Goal: Transaction & Acquisition: Book appointment/travel/reservation

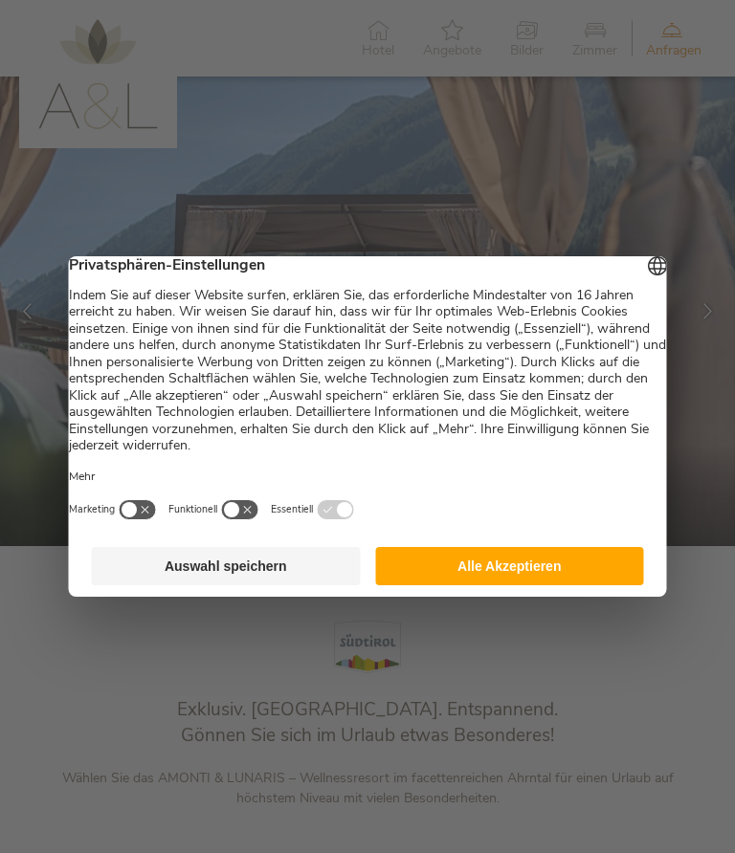
click at [536, 570] on button "Alle Akzeptieren" at bounding box center [509, 566] width 269 height 38
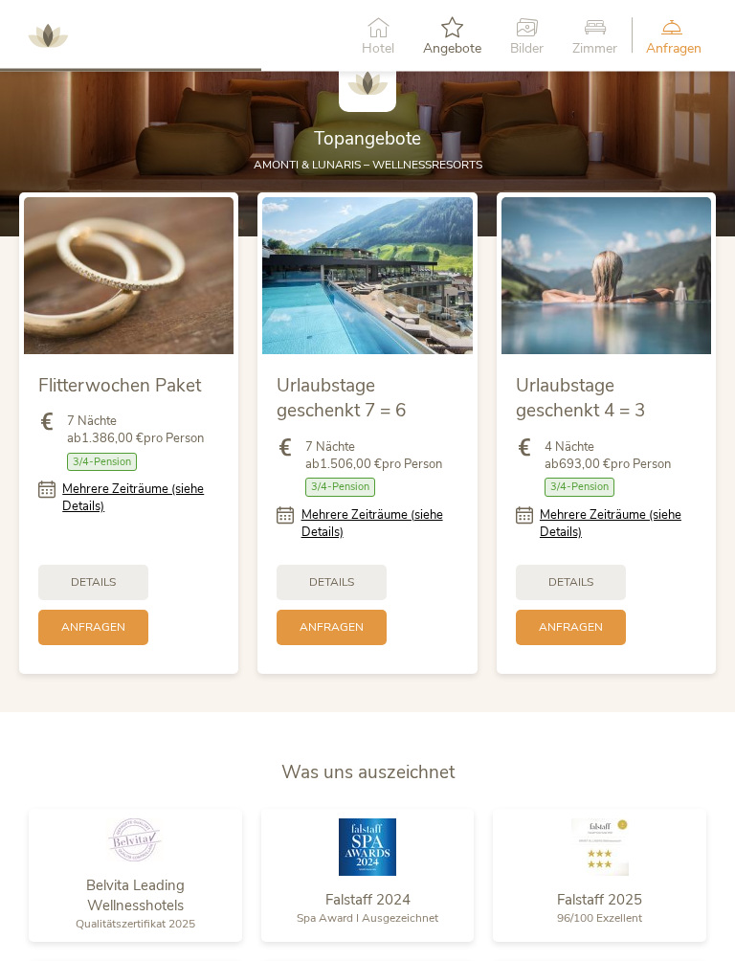
scroll to position [1699, 0]
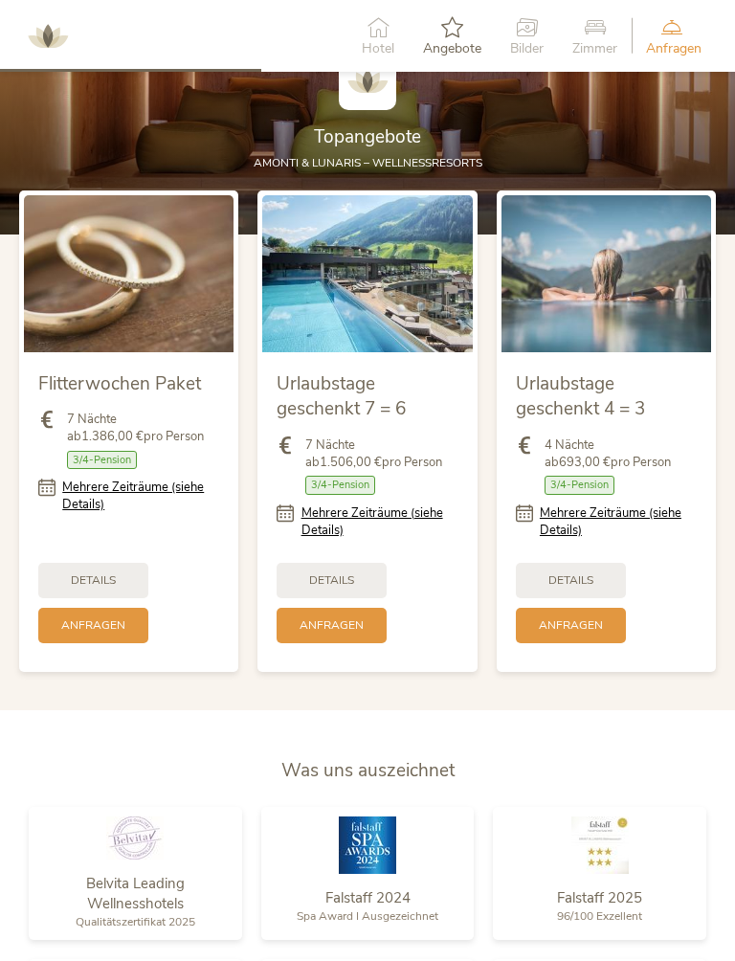
click at [609, 511] on link "Mehrere Zeiträume (siehe Details)" at bounding box center [618, 521] width 157 height 34
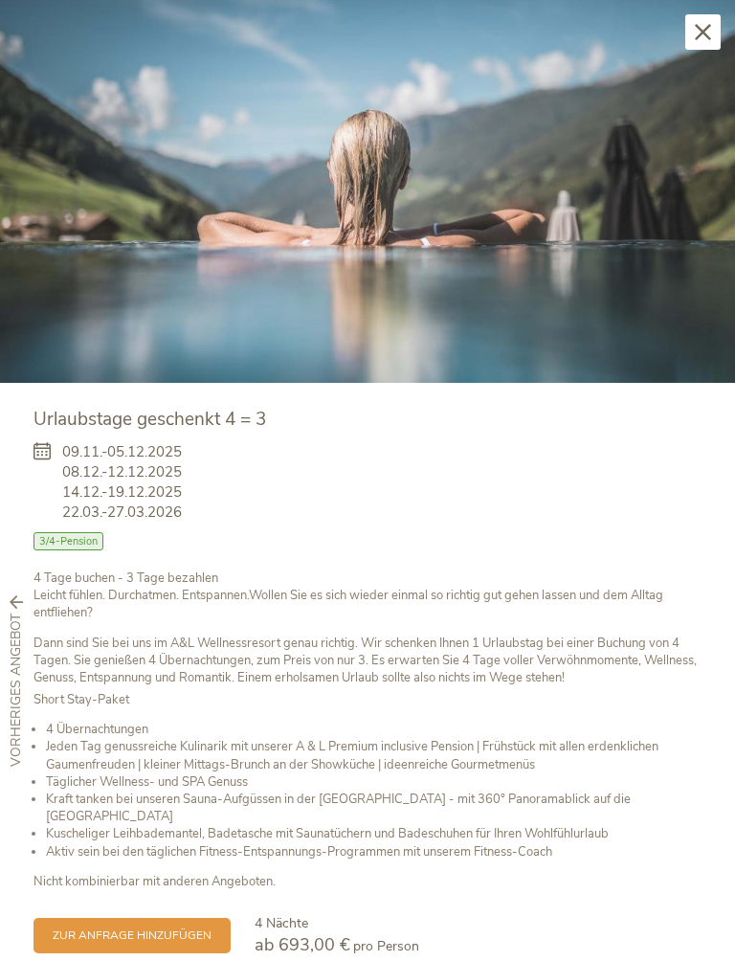
scroll to position [29, 0]
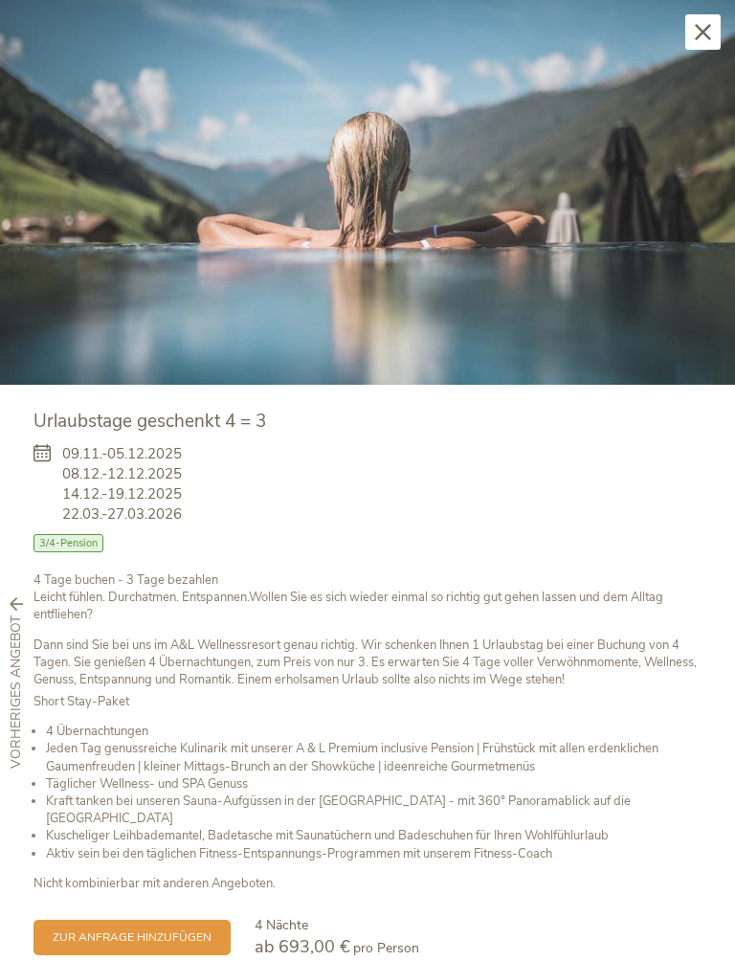
click at [345, 852] on span "ab 693,00 €" at bounding box center [303, 946] width 96 height 23
click at [467, 719] on div "Short Stay-Paket 4 Übernachtungen Jeden Tag genussreiche Kulinarik mit unserer …" at bounding box center [367, 792] width 668 height 199
click at [189, 484] on div "09.11.-05.12.2025 08.12.-12.12.2025 14.12.-19.12.2025 22.03.-27.03.2026" at bounding box center [367, 489] width 668 height 90
click at [120, 852] on span "zur Anfrage hinzufügen" at bounding box center [132, 937] width 159 height 16
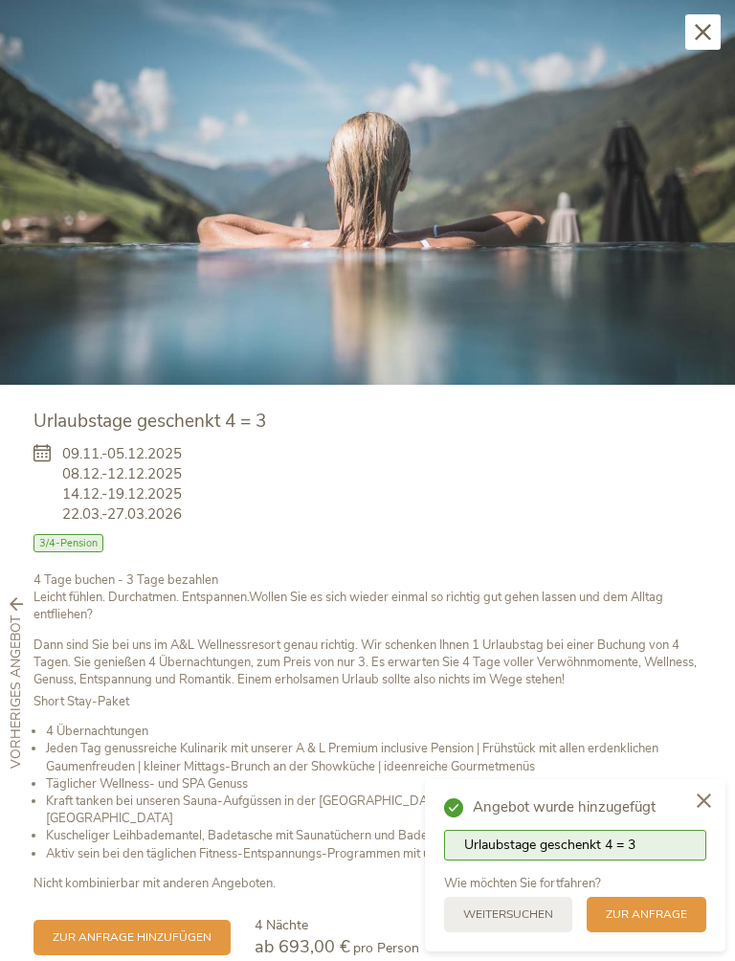
click at [715, 804] on div at bounding box center [703, 802] width 43 height 46
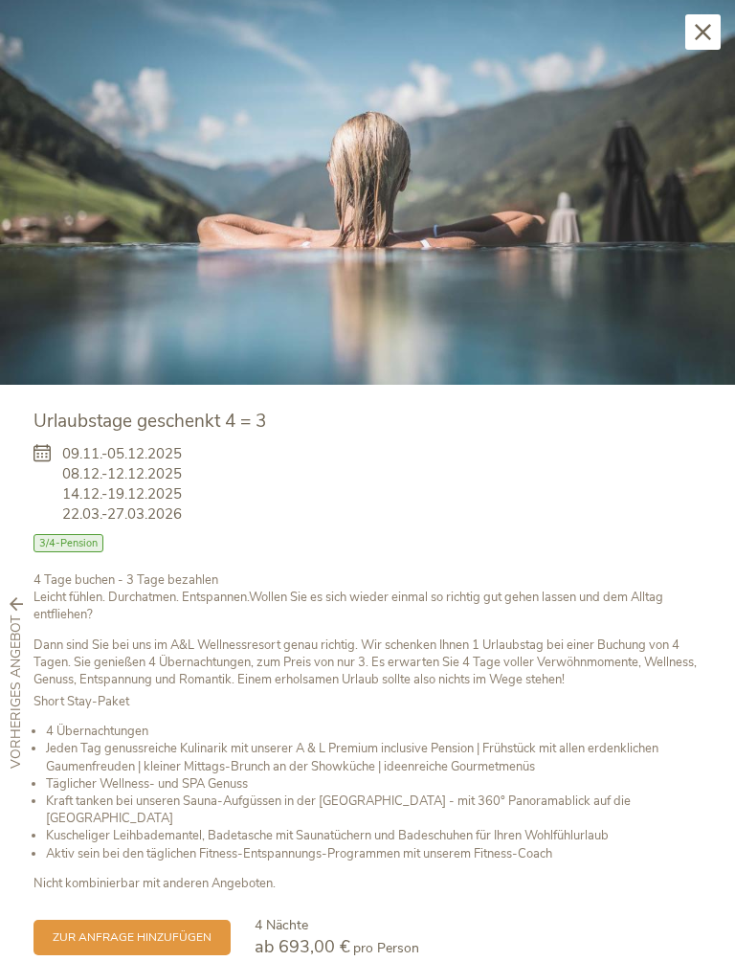
click at [166, 488] on span "09.11.-05.12.2025 08.12.-12.12.2025 14.12.-19.12.2025 22.03.-27.03.2026" at bounding box center [122, 484] width 120 height 80
click at [46, 452] on icon at bounding box center [47, 484] width 29 height 80
click at [716, 35] on div "Schließen" at bounding box center [702, 31] width 35 height 35
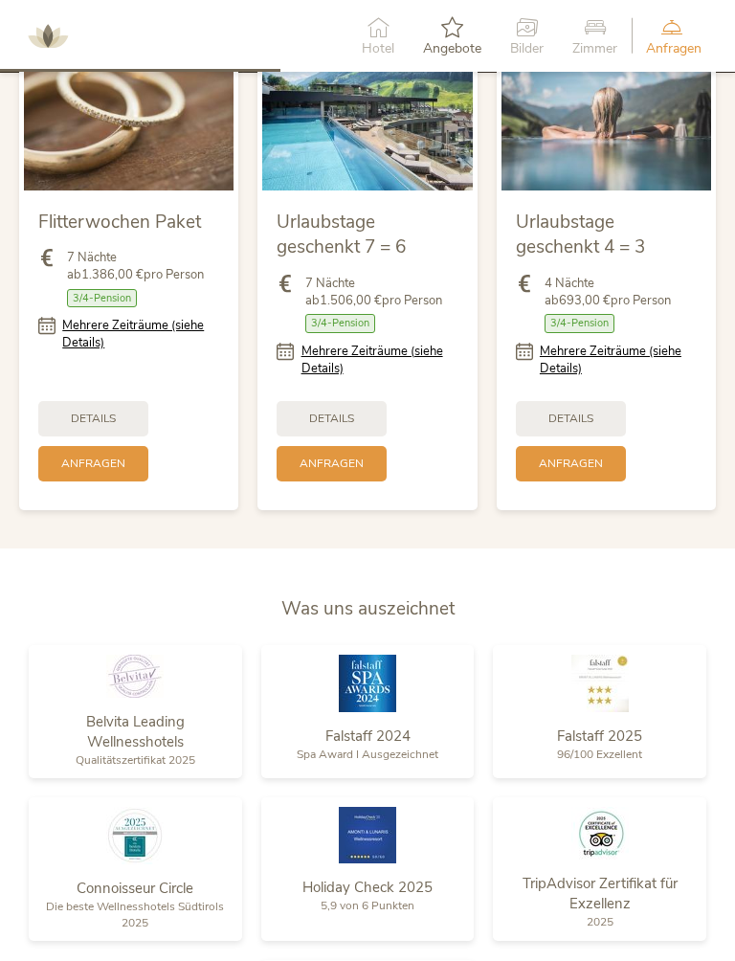
scroll to position [1884, 0]
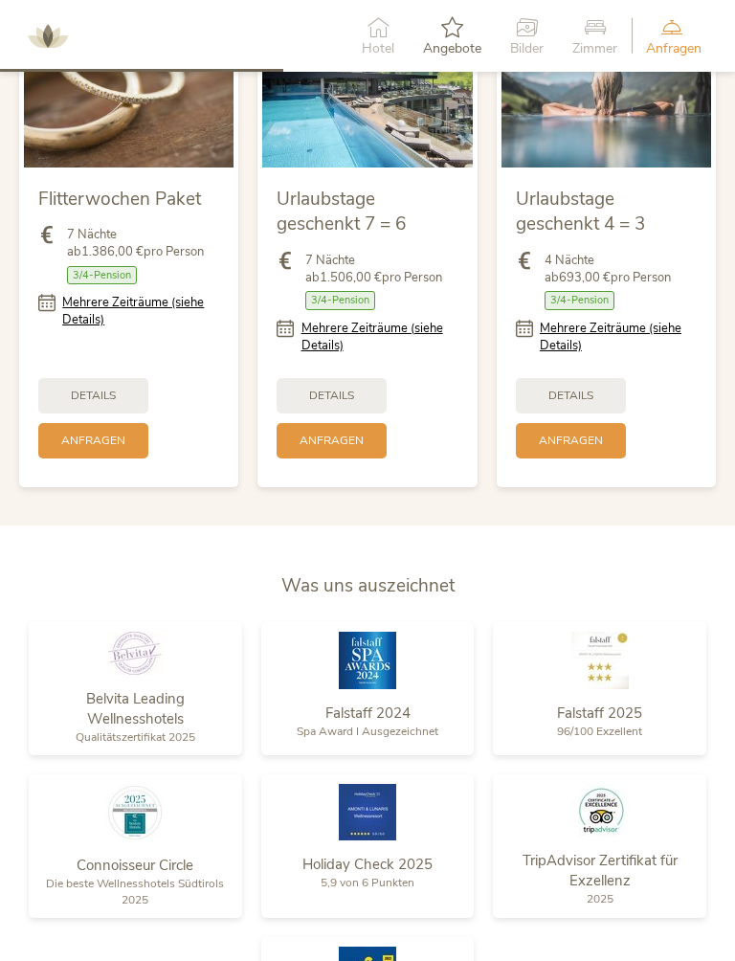
click at [609, 381] on div "Details" at bounding box center [571, 395] width 110 height 35
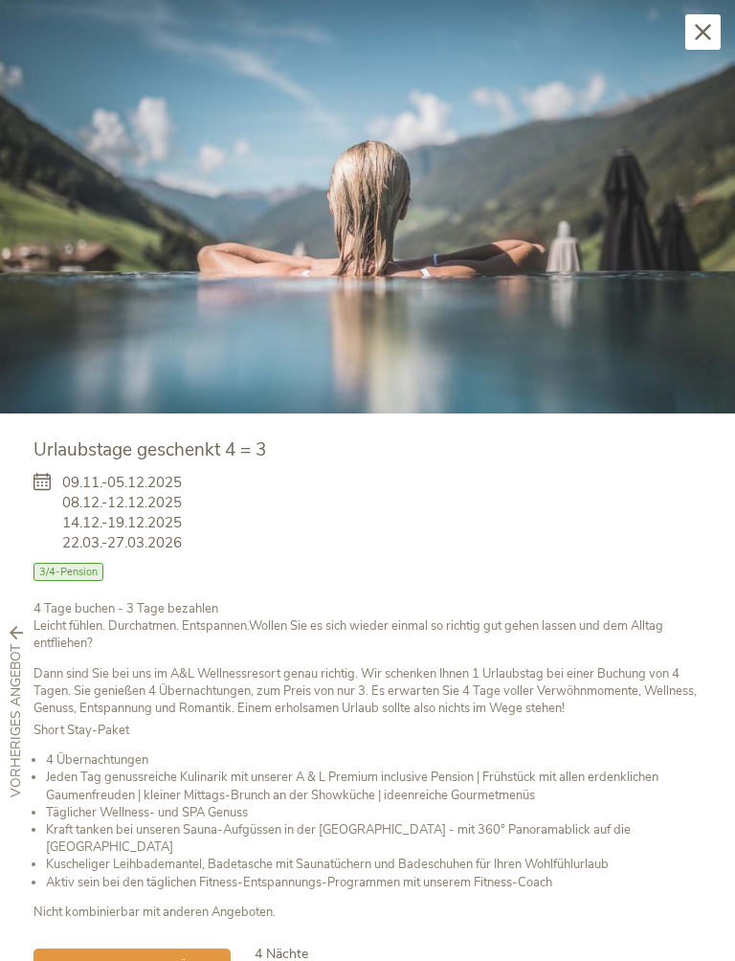
scroll to position [0, 0]
click at [722, 33] on img at bounding box center [367, 206] width 735 height 413
click at [701, 34] on icon at bounding box center [703, 32] width 16 height 16
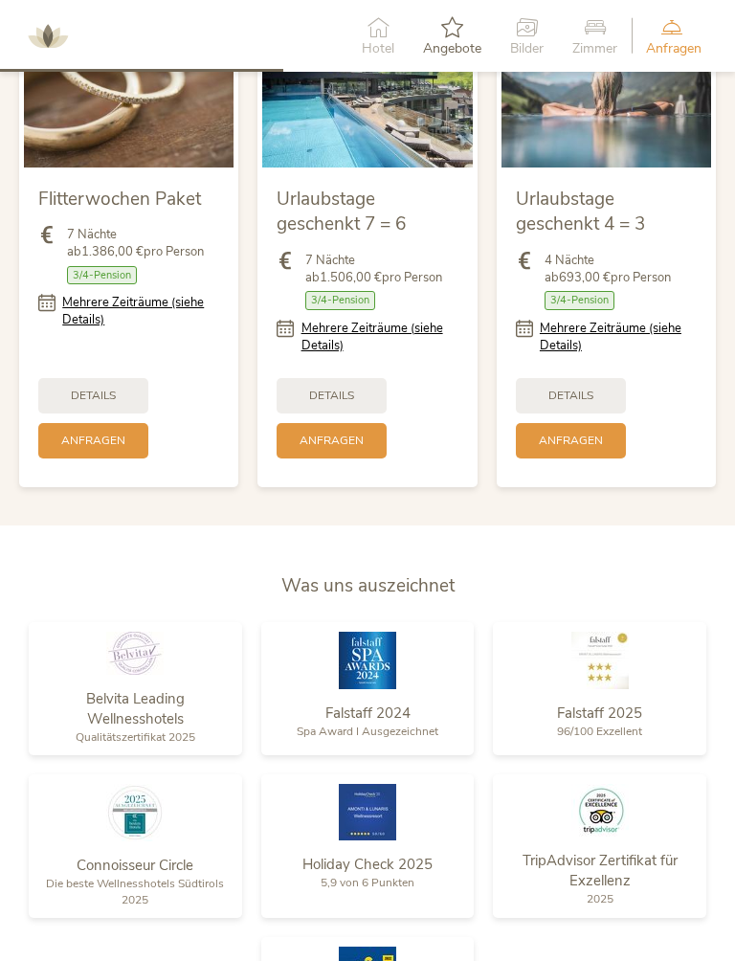
click at [568, 395] on span "Details" at bounding box center [570, 395] width 45 height 16
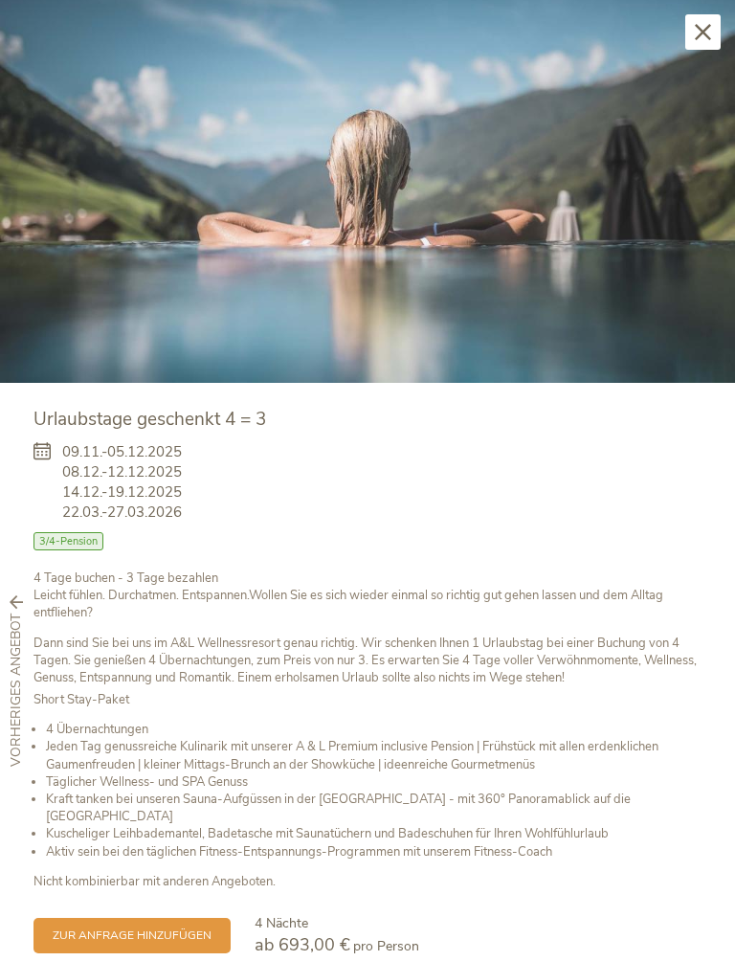
scroll to position [29, 0]
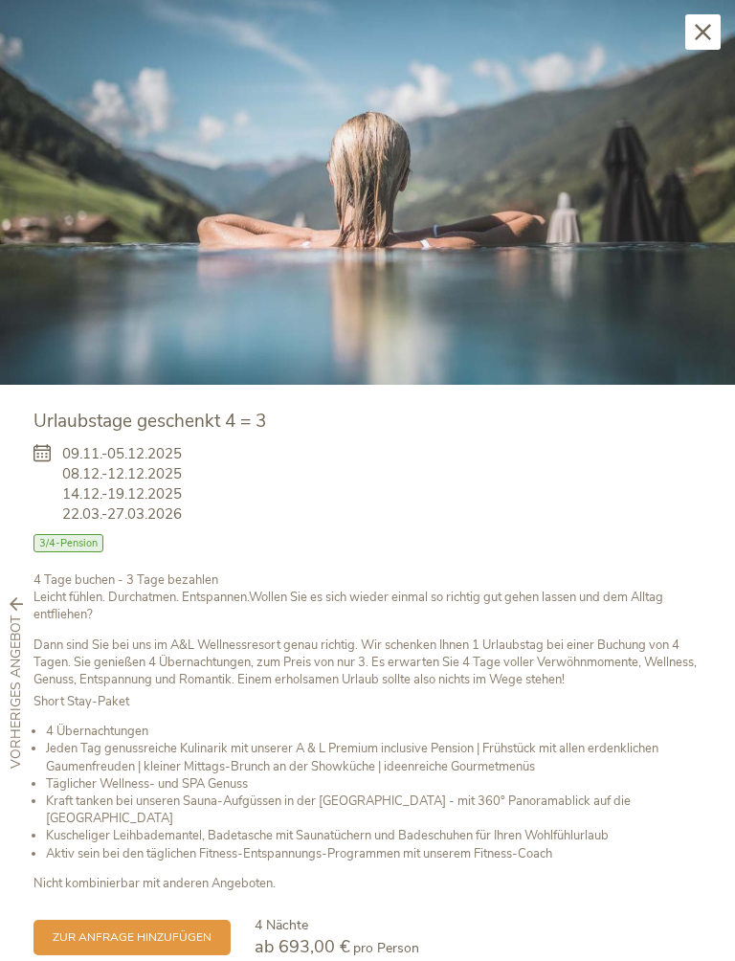
click at [161, 417] on span "Urlaubstage geschenkt 4 = 3" at bounding box center [149, 421] width 232 height 25
click at [50, 451] on icon at bounding box center [47, 484] width 29 height 80
click at [65, 553] on div "Zimmer mit Frühstück Halbpension Vollpension 3/4-Pension Premium Inclusive" at bounding box center [367, 548] width 668 height 28
click at [697, 39] on icon at bounding box center [703, 32] width 16 height 16
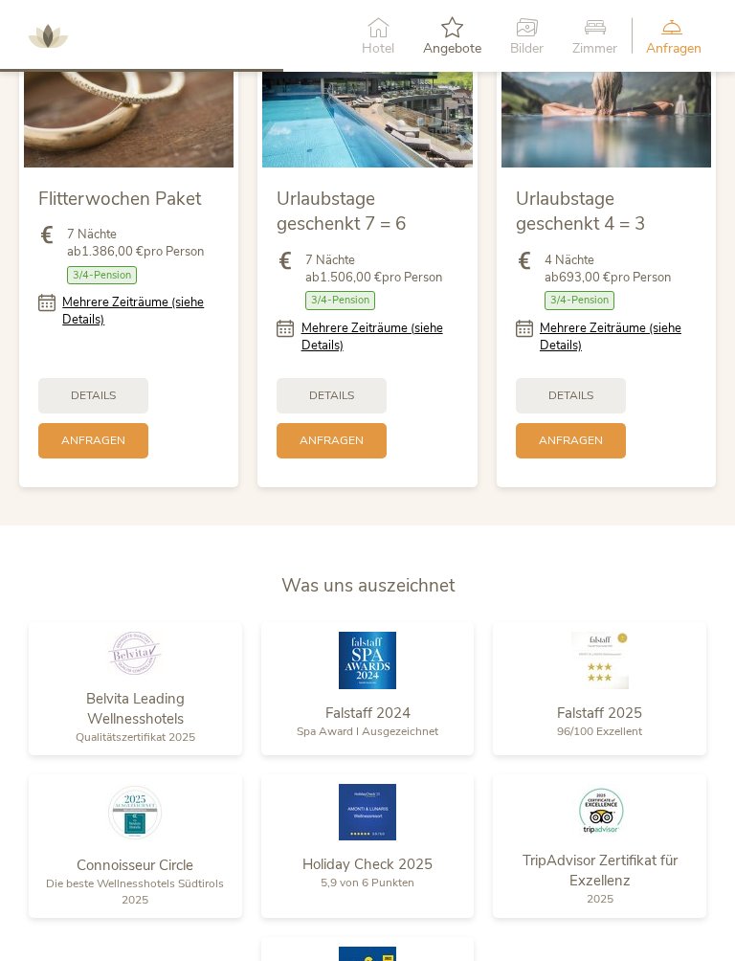
click at [589, 387] on span "Details" at bounding box center [570, 395] width 45 height 16
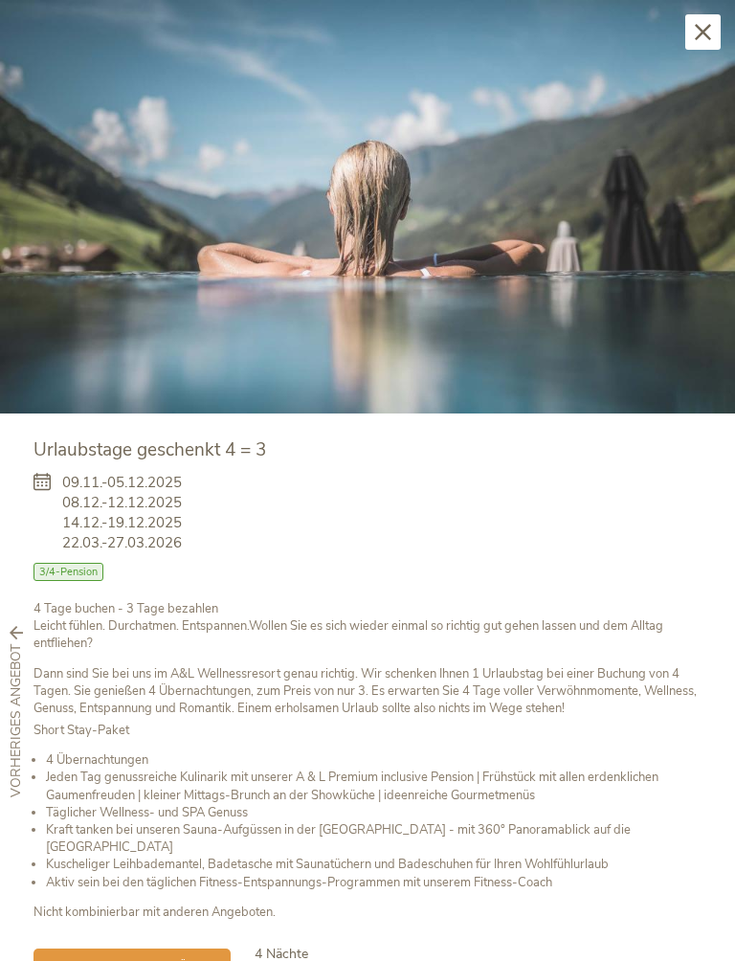
scroll to position [0, 0]
click at [709, 48] on div "Schließen" at bounding box center [702, 31] width 35 height 35
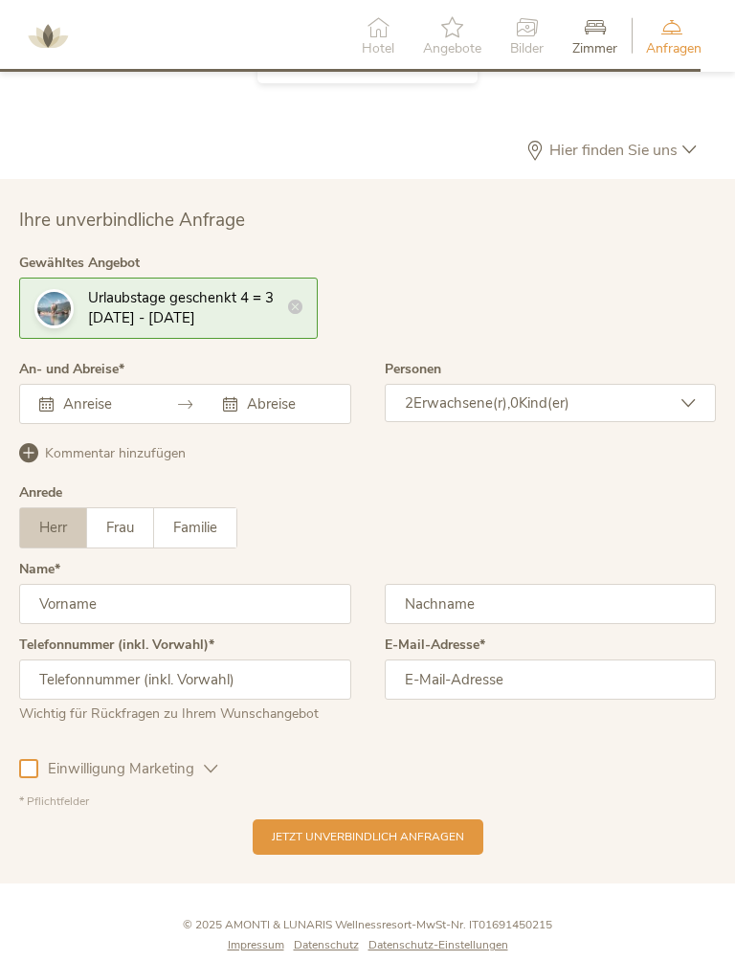
scroll to position [4708, 0]
click at [274, 277] on div "Urlaubstage geschenkt 4 = 3 09.11.2025 - 27.03.2026" at bounding box center [168, 307] width 299 height 61
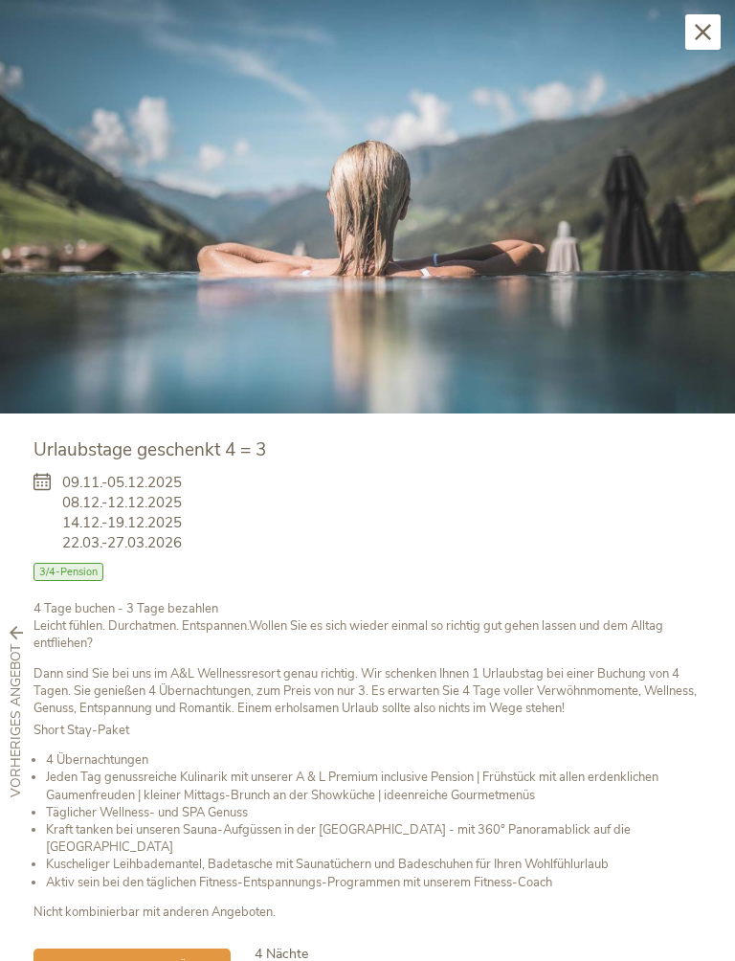
click at [173, 516] on span "09.11.-05.12.2025 08.12.-12.12.2025 14.12.-19.12.2025 22.03.-27.03.2026" at bounding box center [122, 513] width 120 height 80
click at [713, 33] on div "Schließen" at bounding box center [702, 31] width 35 height 35
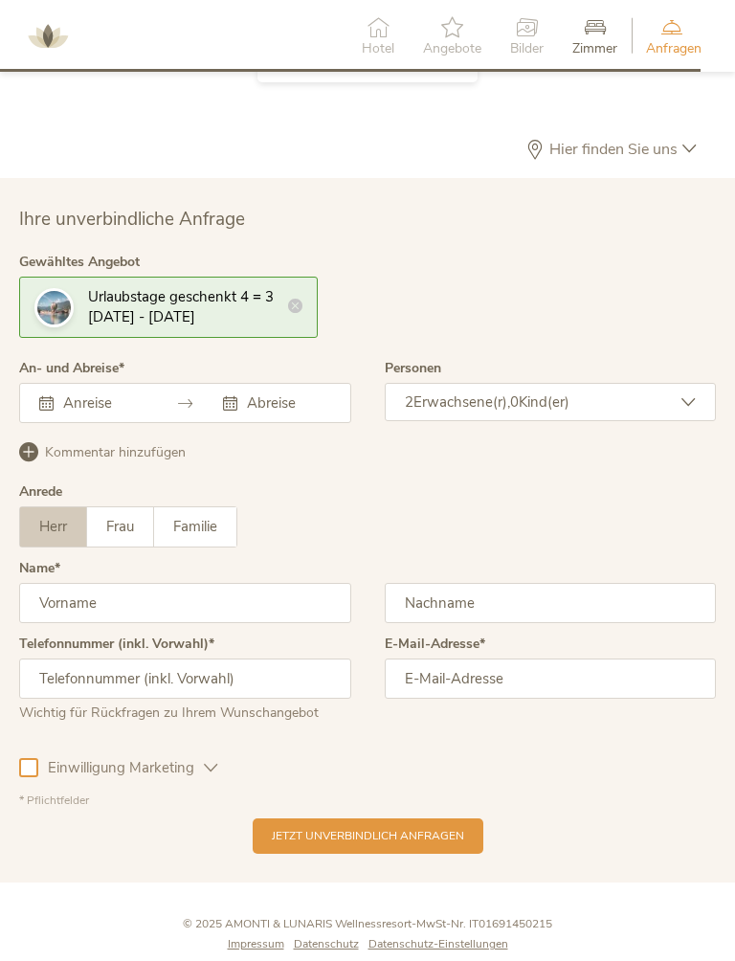
click at [93, 393] on input "text" at bounding box center [102, 402] width 88 height 19
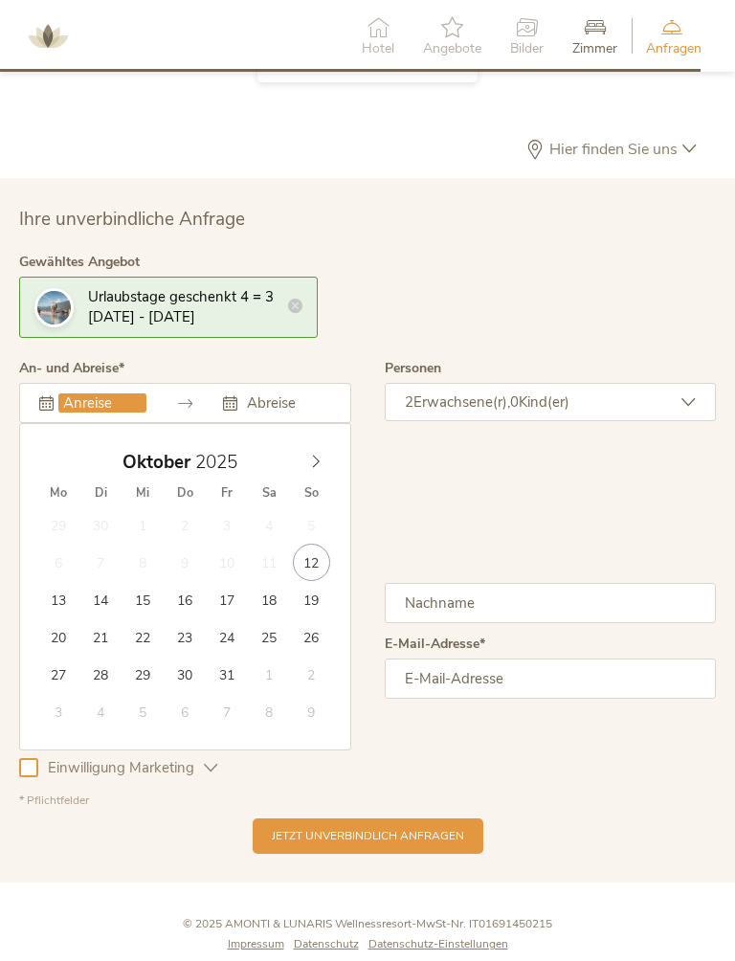
click at [324, 443] on span at bounding box center [315, 456] width 33 height 27
click at [328, 443] on span at bounding box center [315, 456] width 33 height 27
type input "14.12.2025"
type input "18.12.2025"
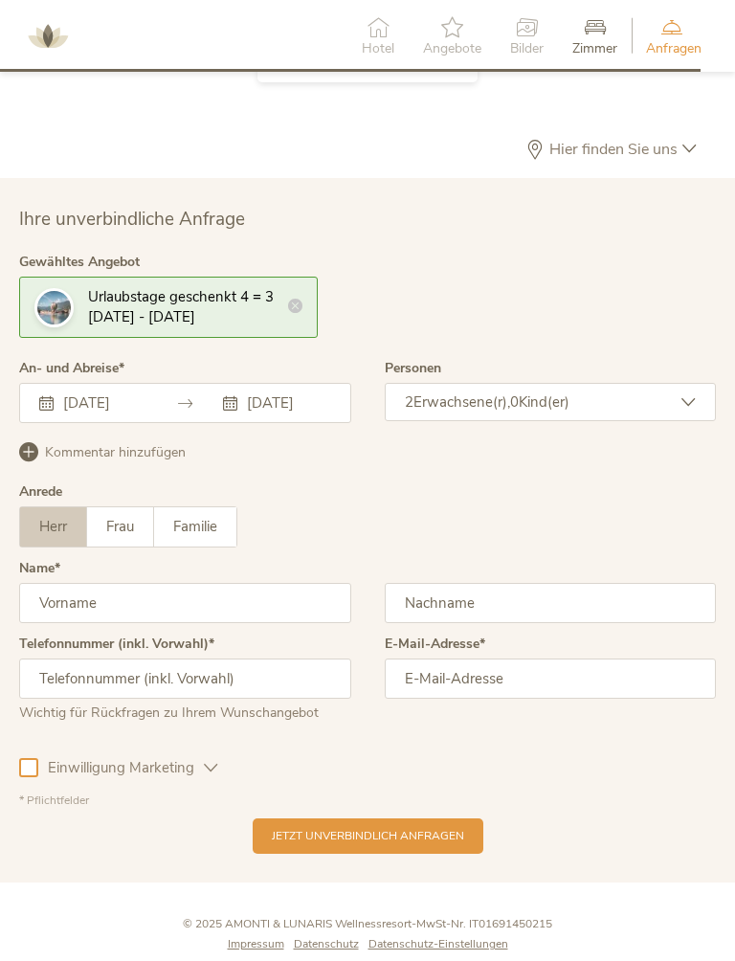
click at [296, 299] on icon at bounding box center [295, 306] width 14 height 14
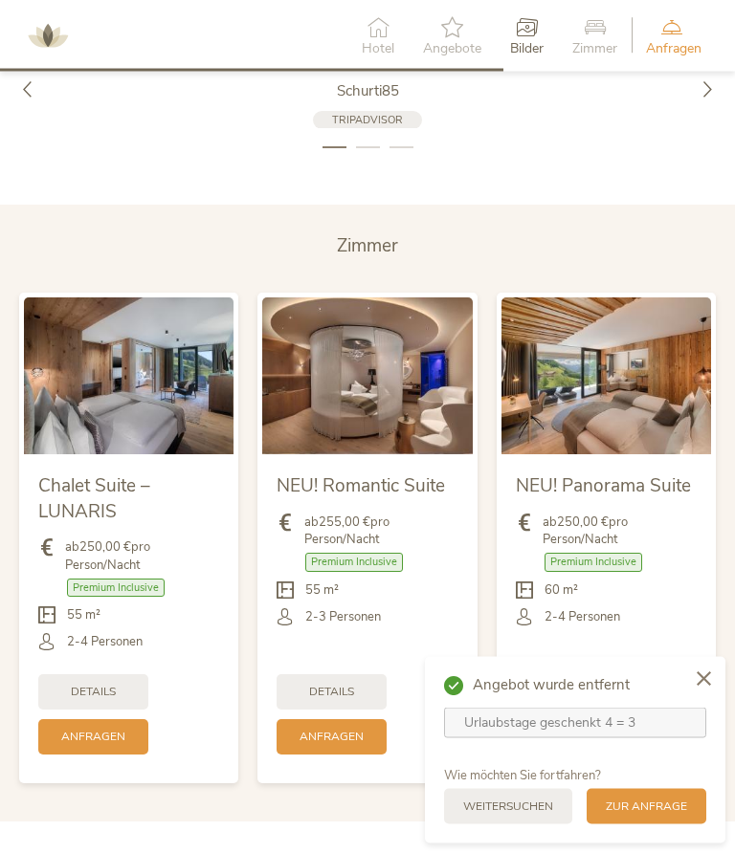
scroll to position [3334, 0]
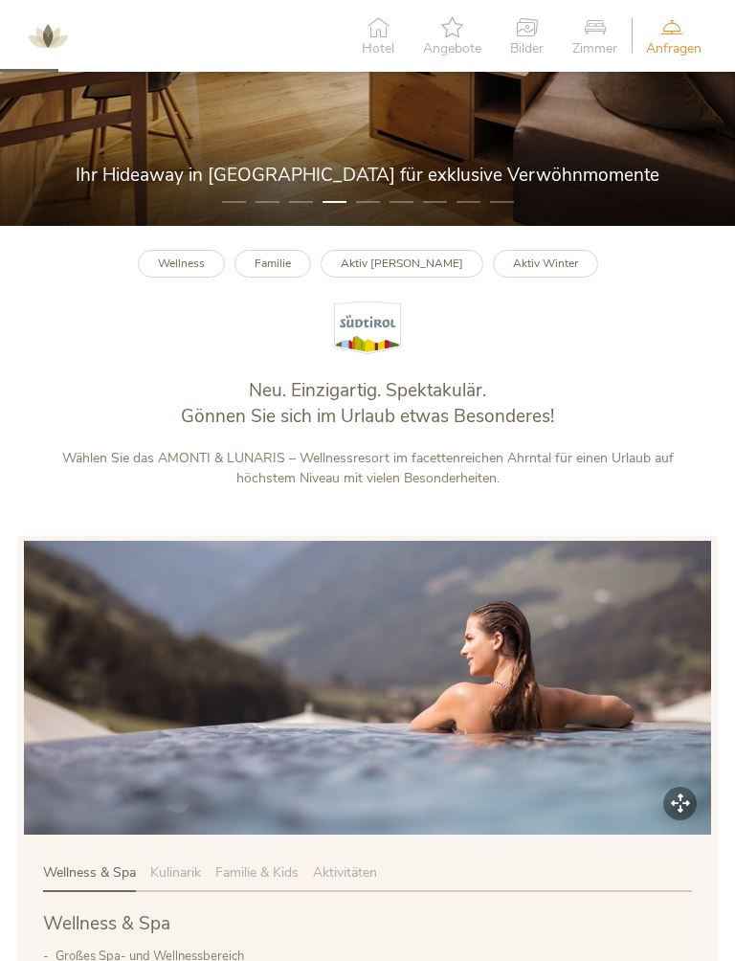
scroll to position [352, 0]
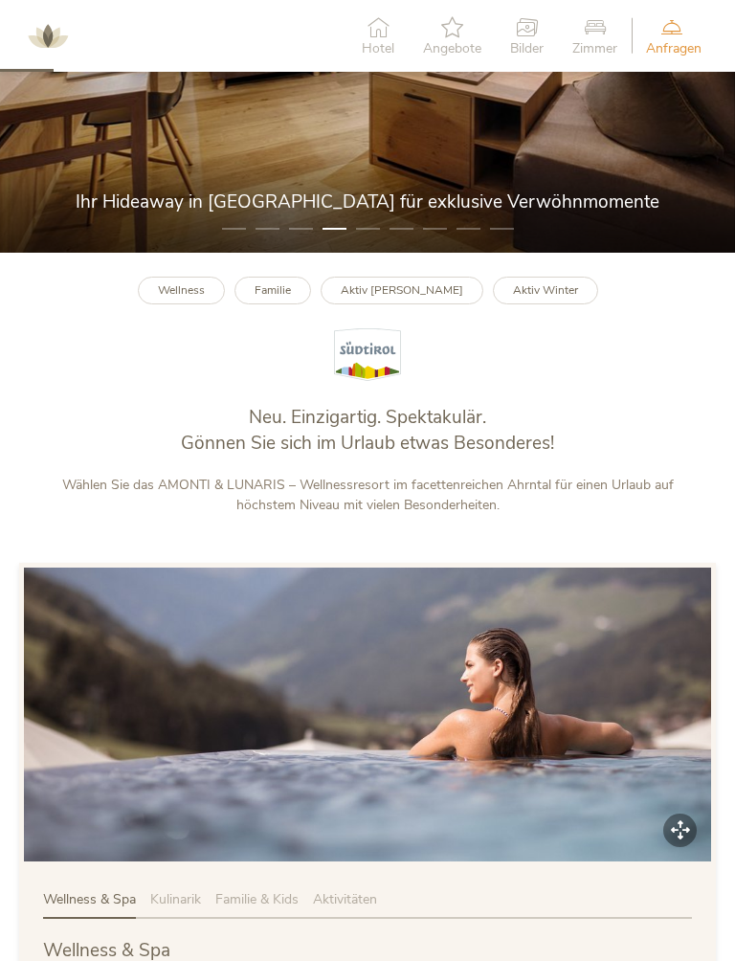
click at [533, 291] on b "Aktiv Winter" at bounding box center [545, 289] width 65 height 15
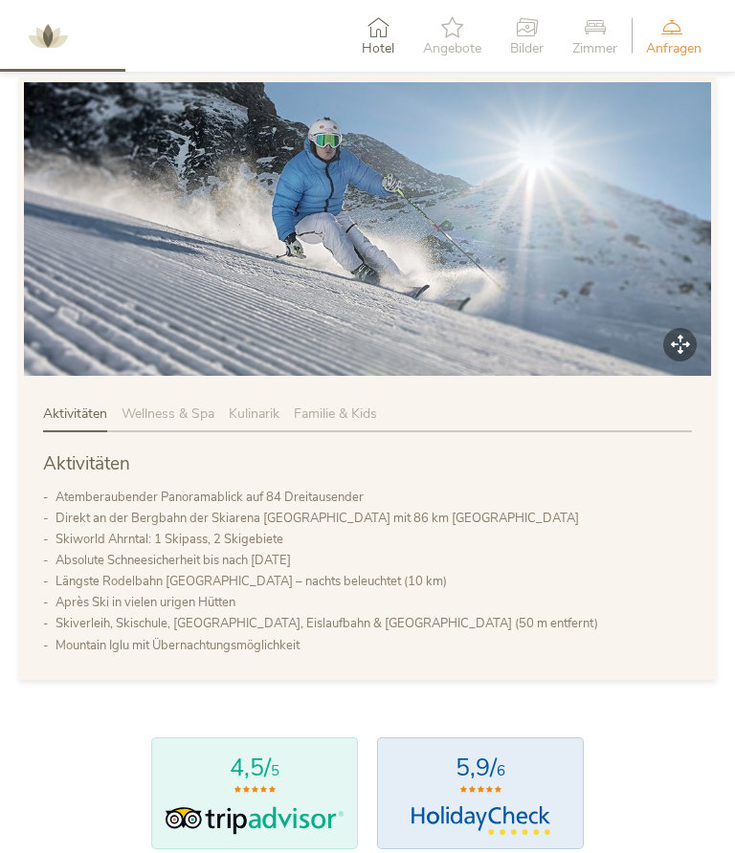
scroll to position [720, 0]
